Goal: Entertainment & Leisure: Browse casually

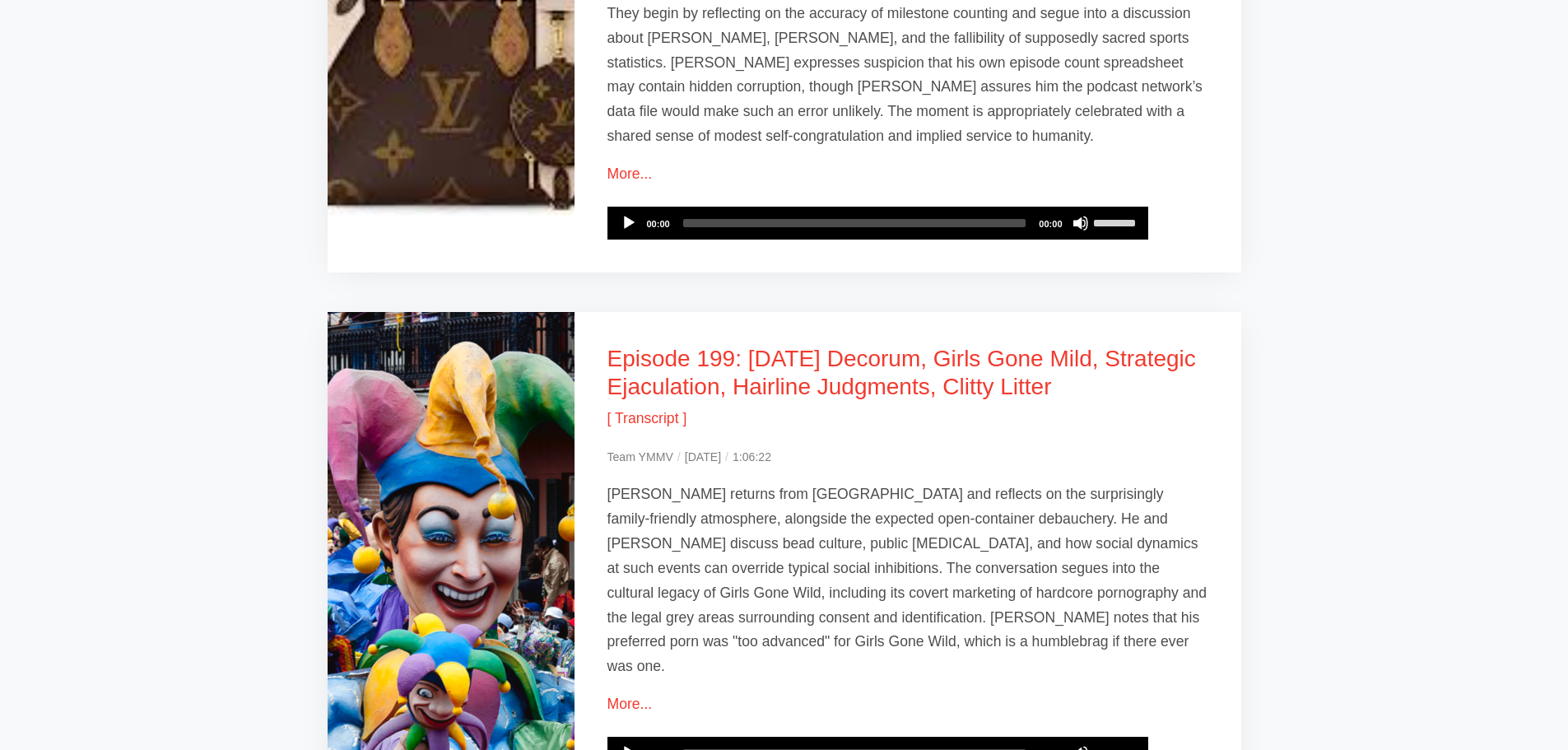
scroll to position [2992, 0]
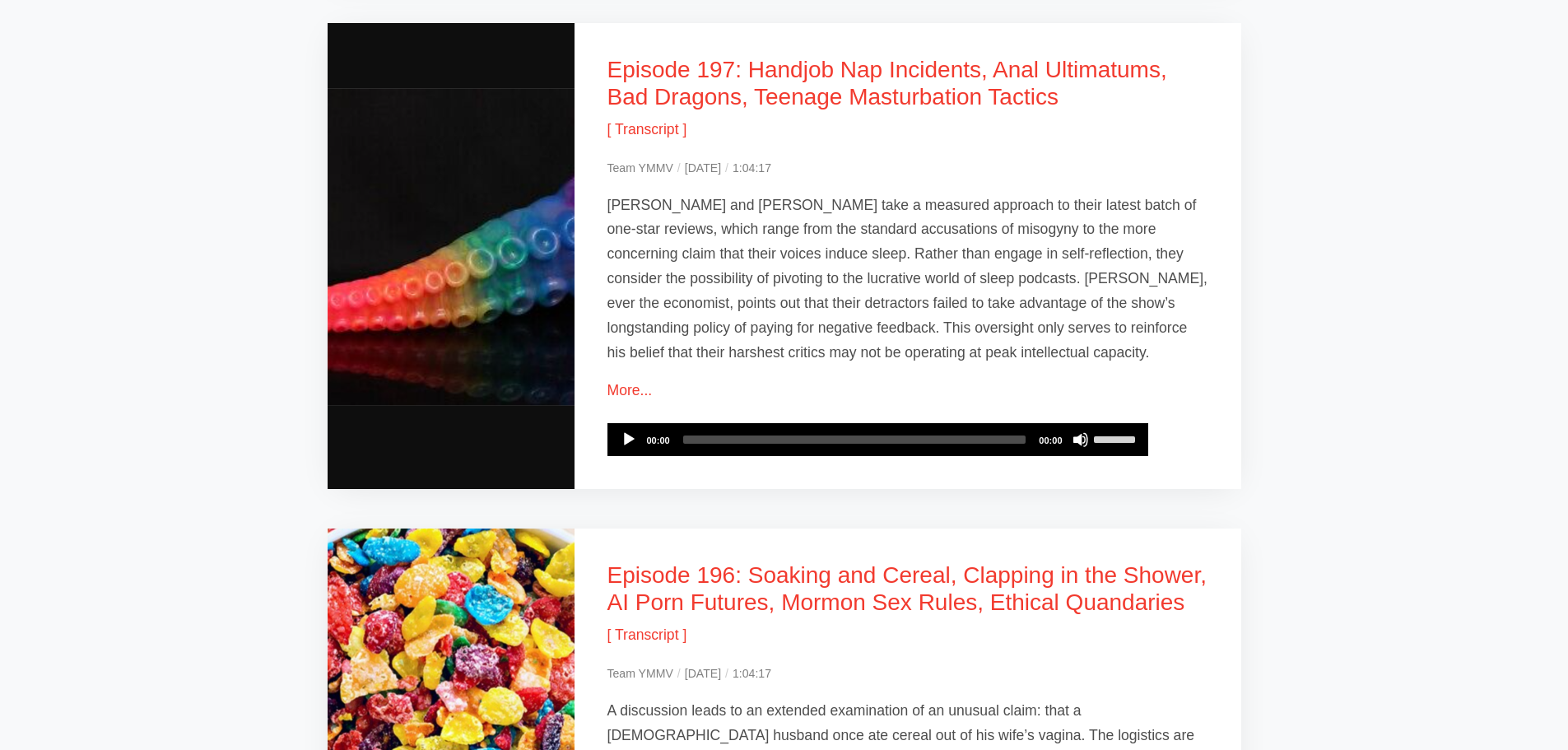
scroll to position [659, 0]
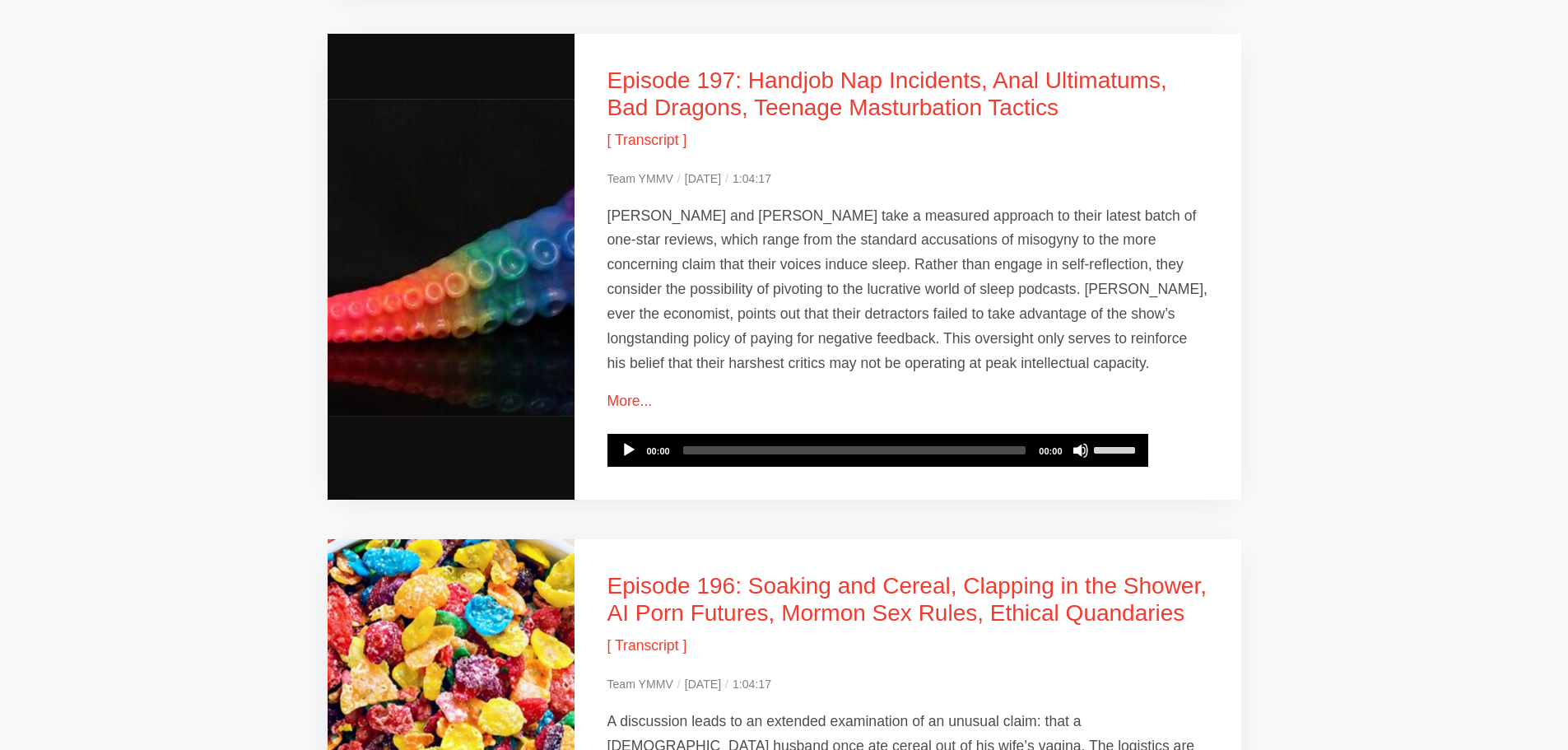
click at [631, 393] on link "More..." at bounding box center [629, 401] width 45 height 16
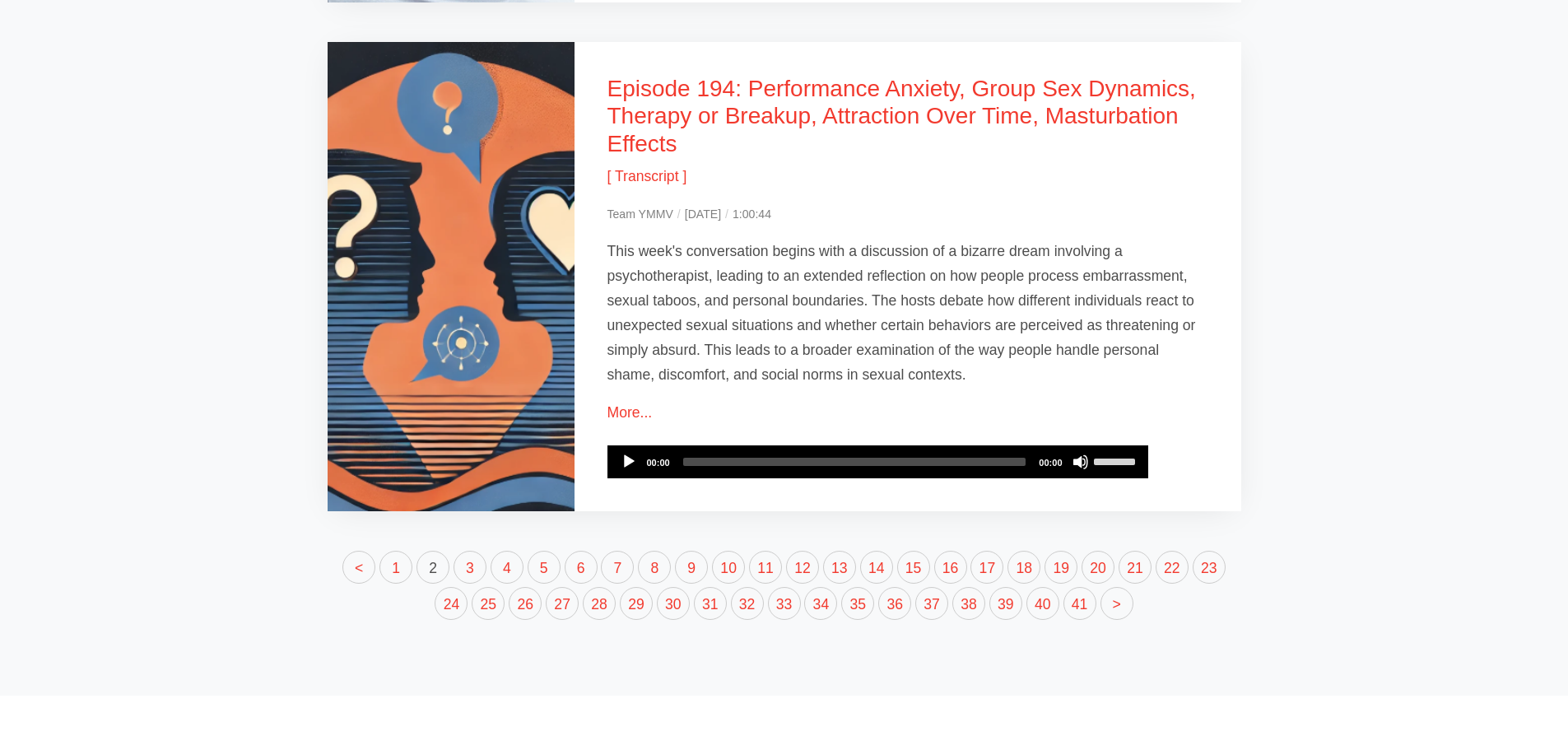
scroll to position [2415, 0]
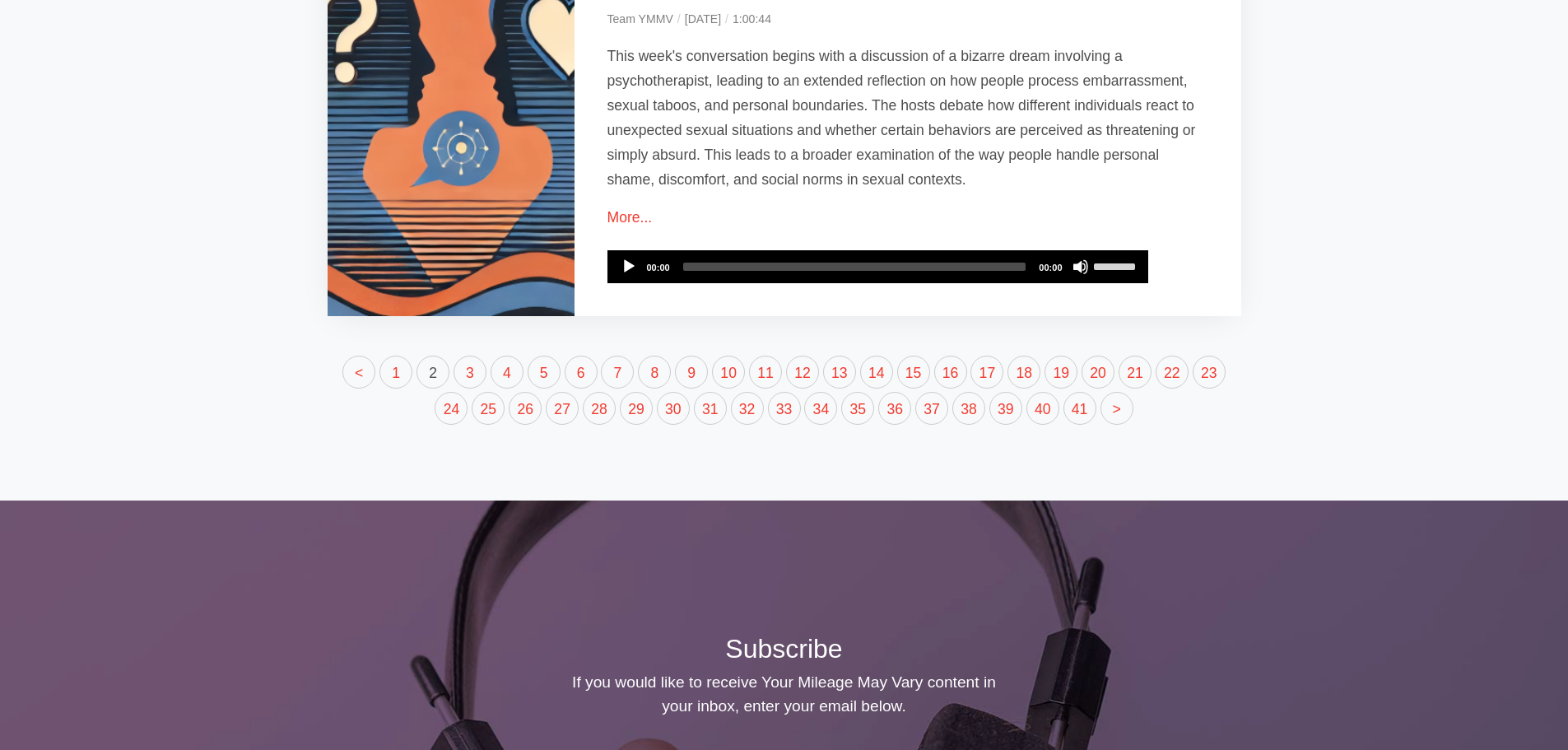
click at [982, 392] on link "38" at bounding box center [969, 408] width 33 height 33
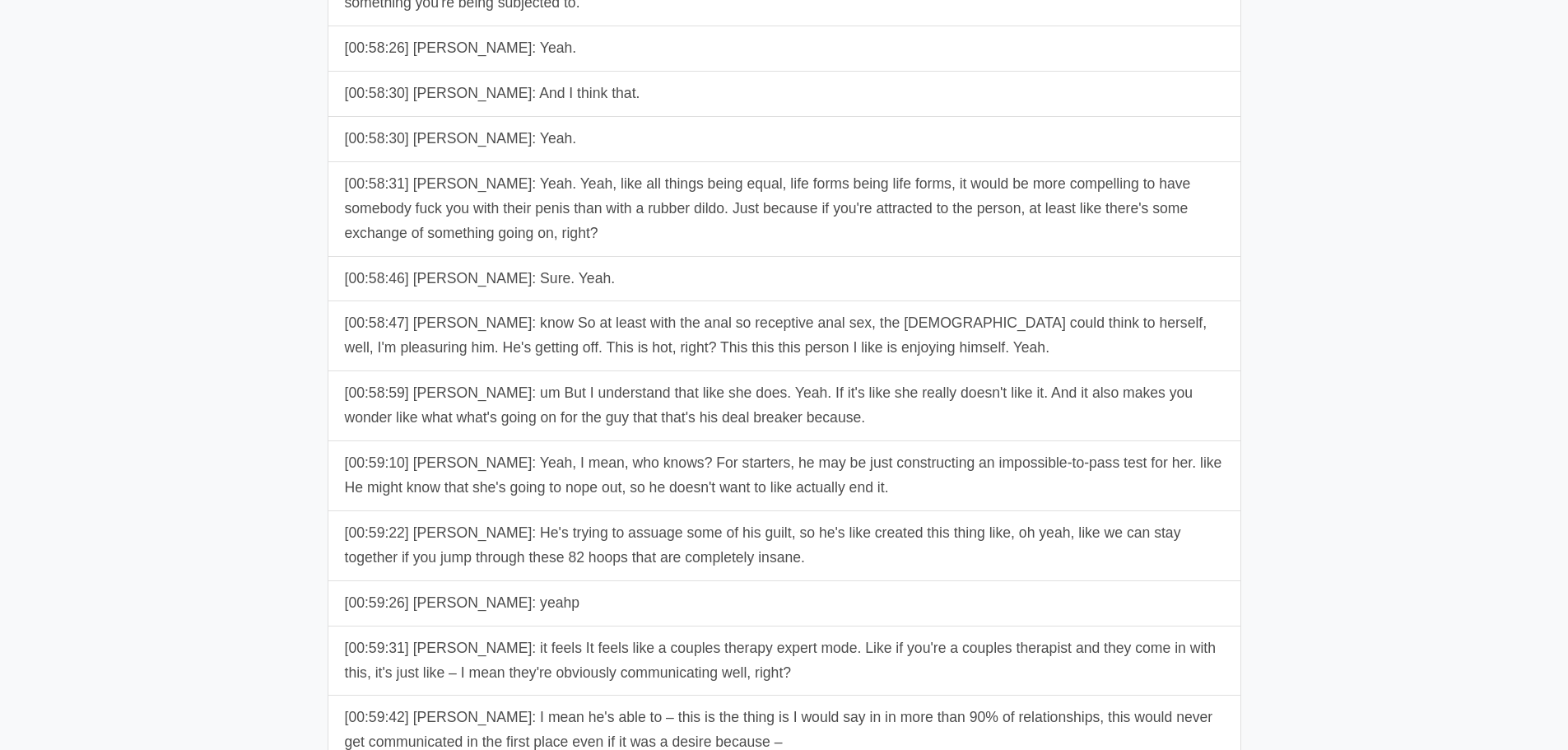
scroll to position [38508, 0]
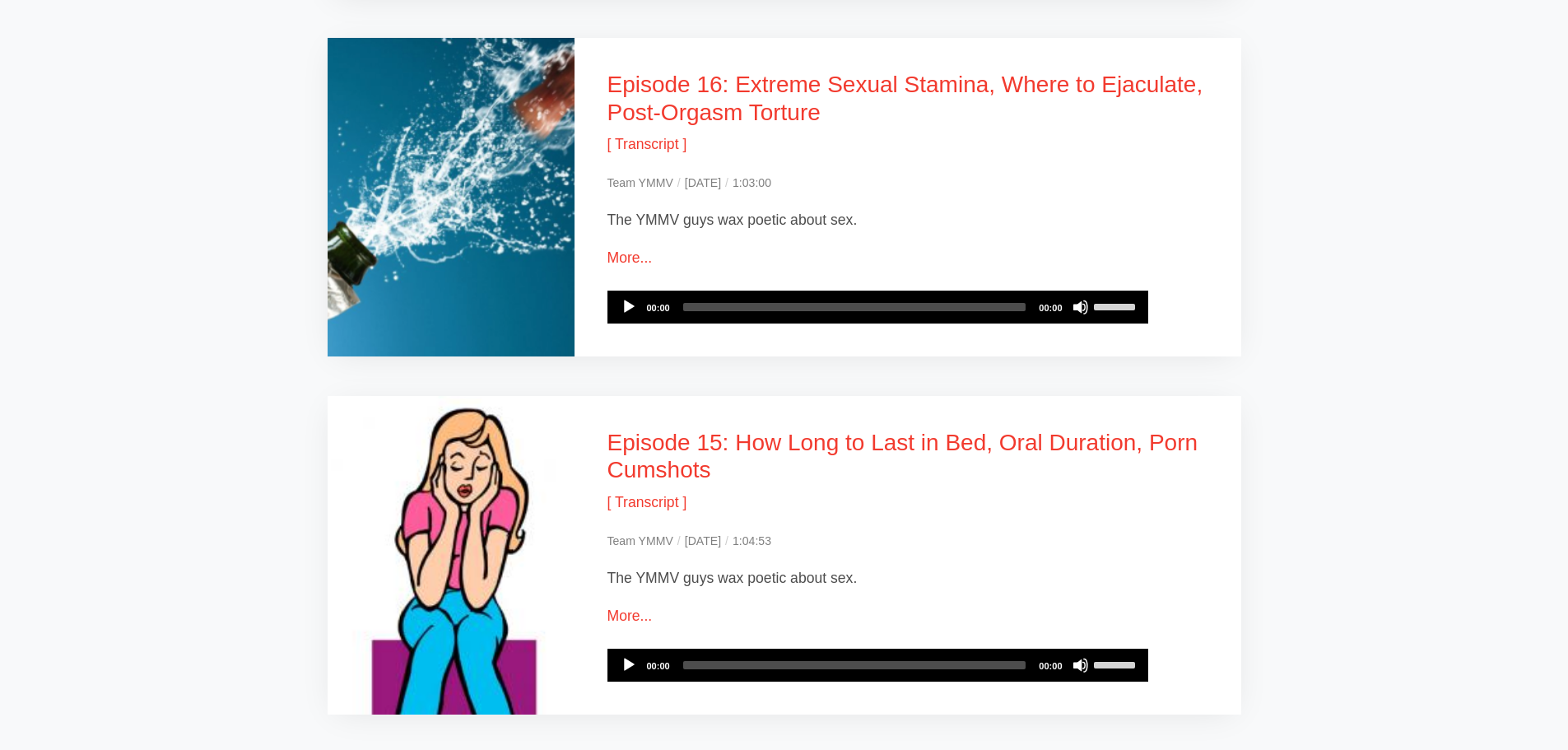
scroll to position [934, 0]
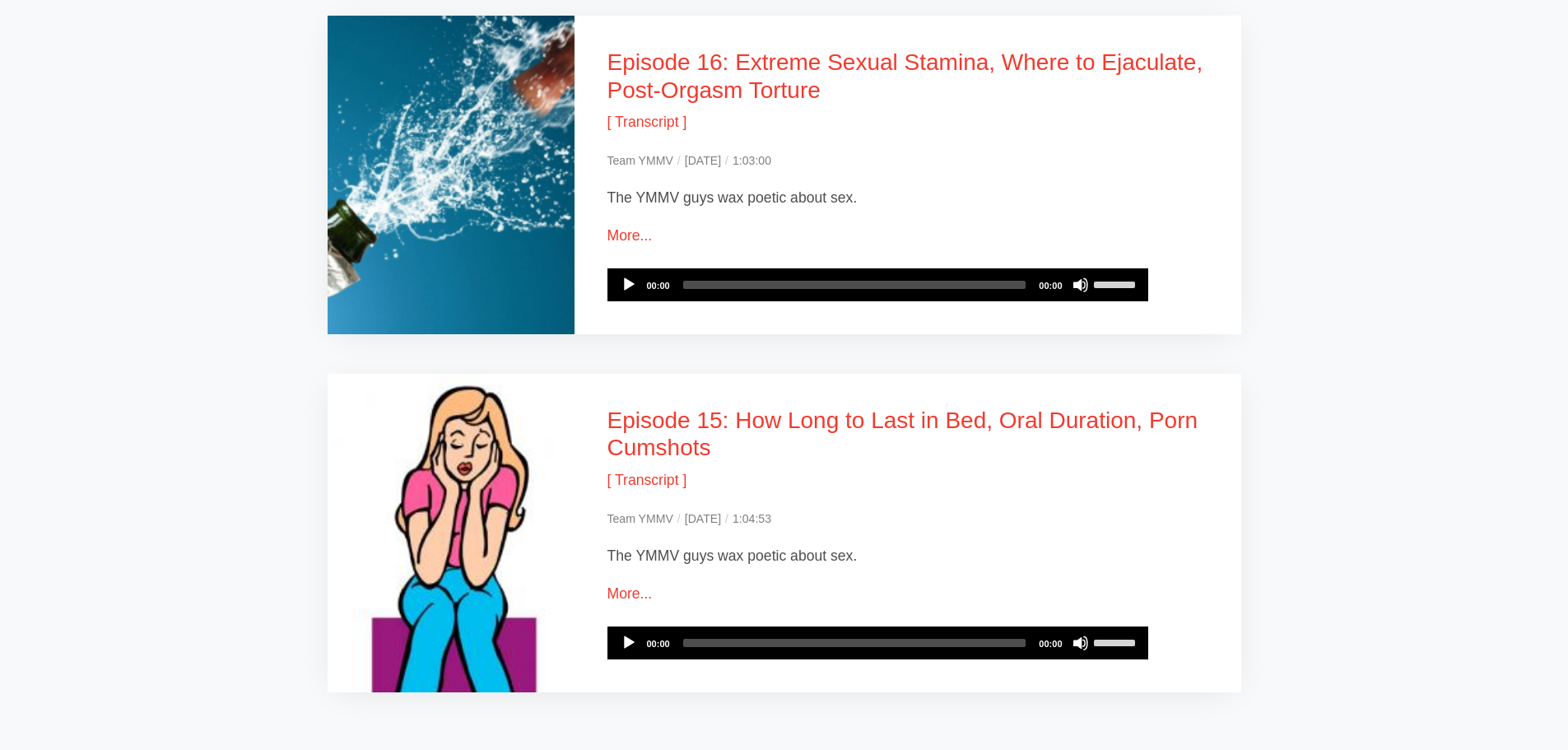
click at [743, 62] on link "Episode 16: Extreme Sexual Stamina, Where to Ejaculate, Post-Orgasm Torture" at bounding box center [904, 77] width 596 height 54
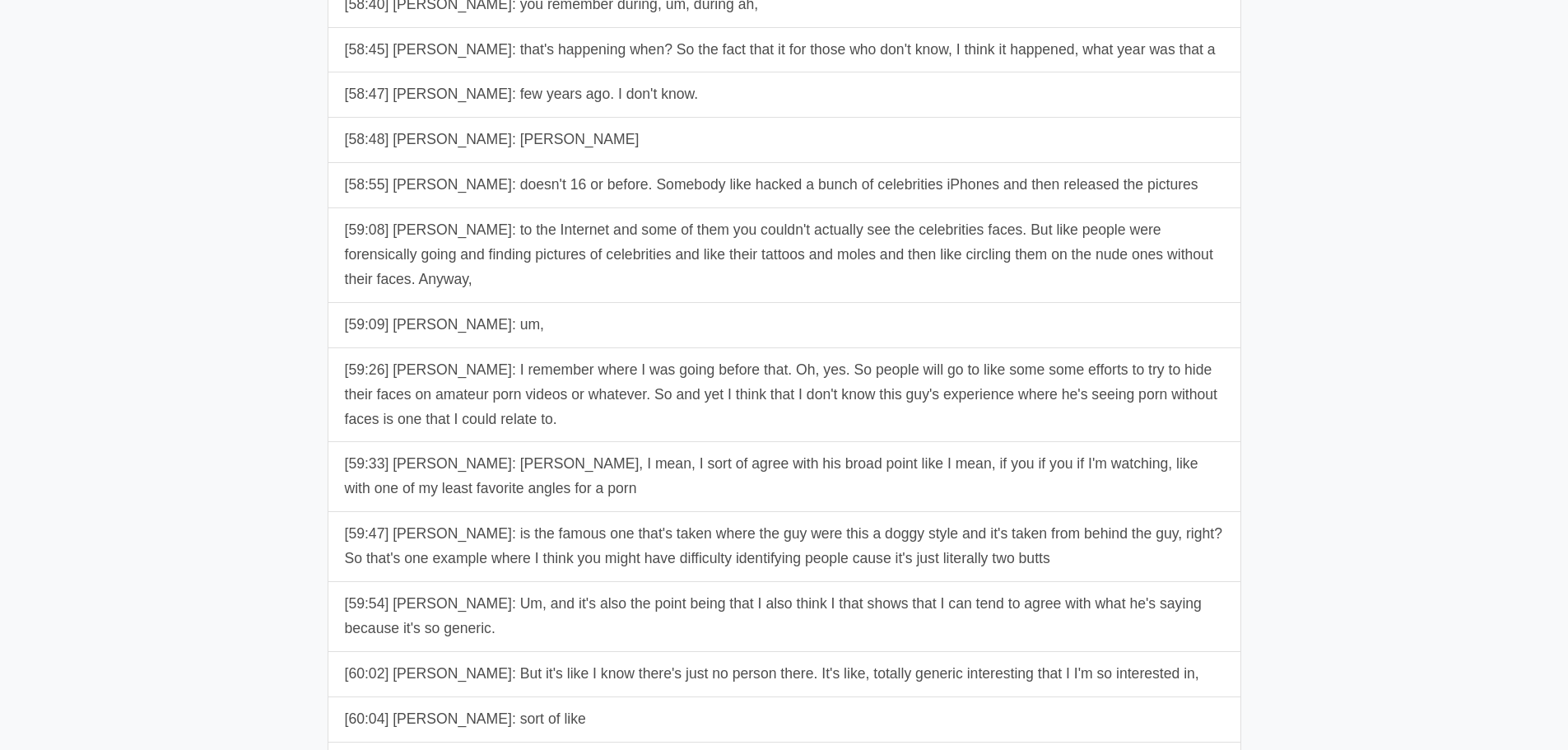
scroll to position [36249, 0]
